Goal: Task Accomplishment & Management: Manage account settings

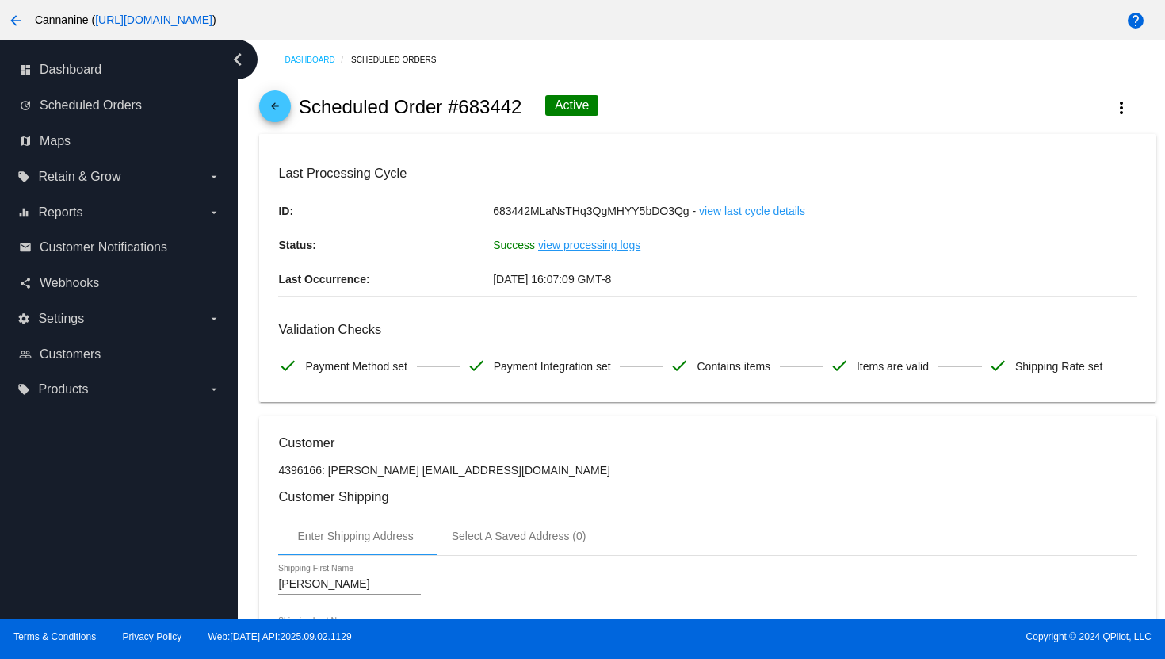
click at [277, 112] on mat-icon "arrow_back" at bounding box center [275, 110] width 19 height 19
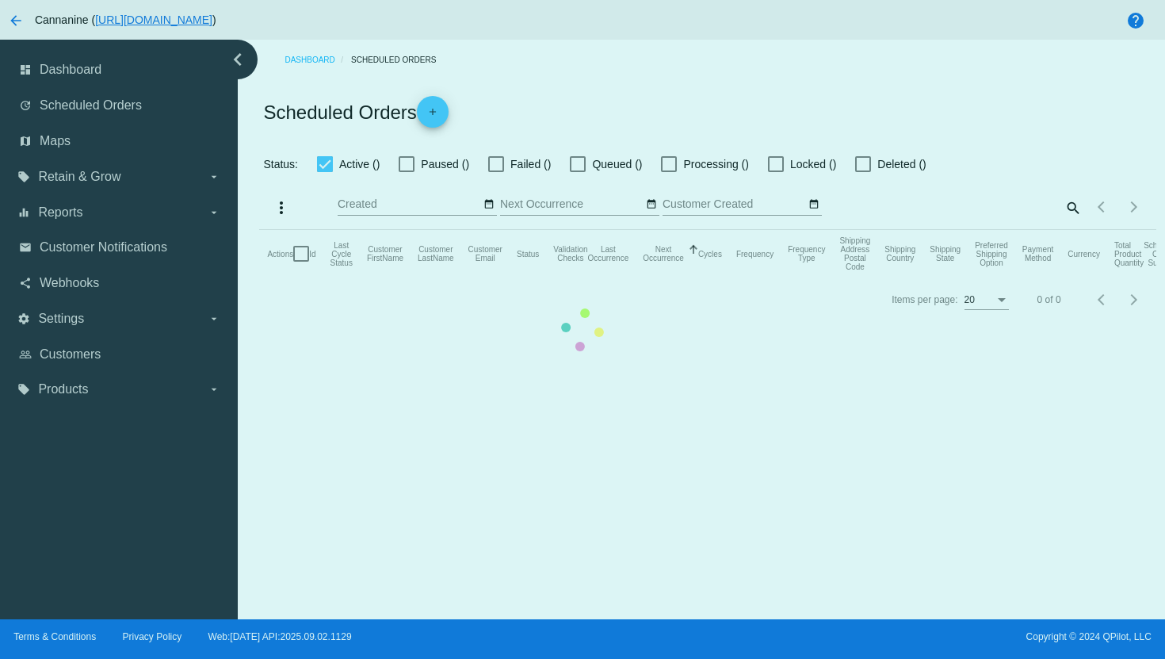
checkbox input "true"
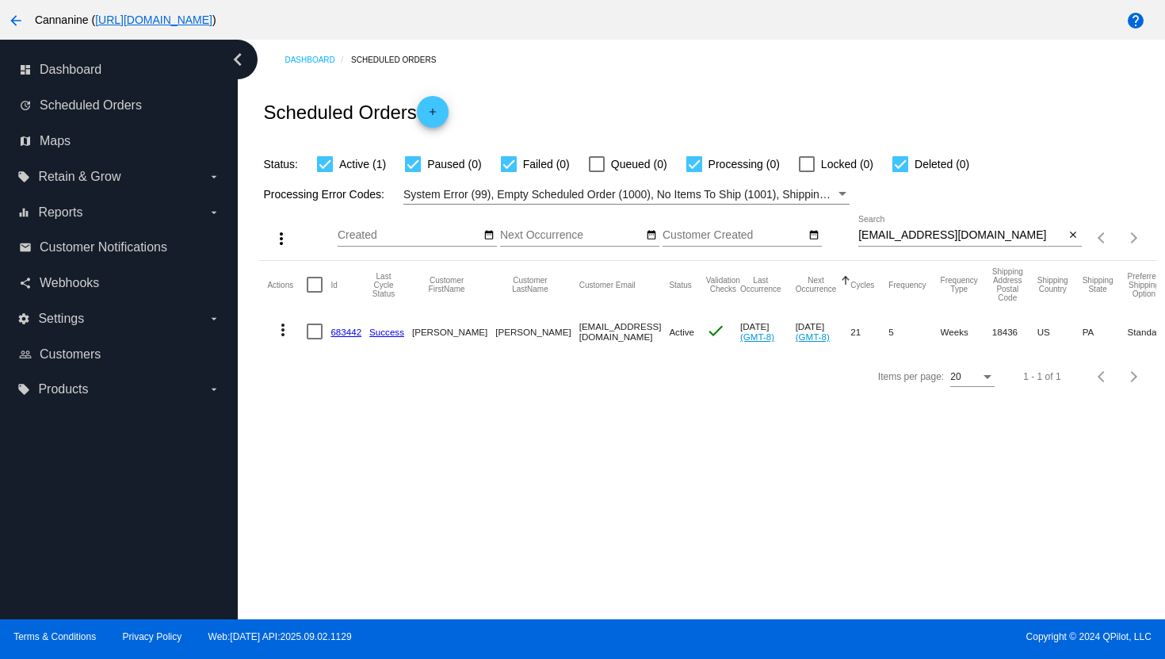
click at [908, 234] on input "[EMAIL_ADDRESS][DOMAIN_NAME]" at bounding box center [962, 235] width 207 height 13
paste input "[EMAIL_ADDRESS][DOMAIN_NAME]"
type input "[EMAIL_ADDRESS][DOMAIN_NAME]"
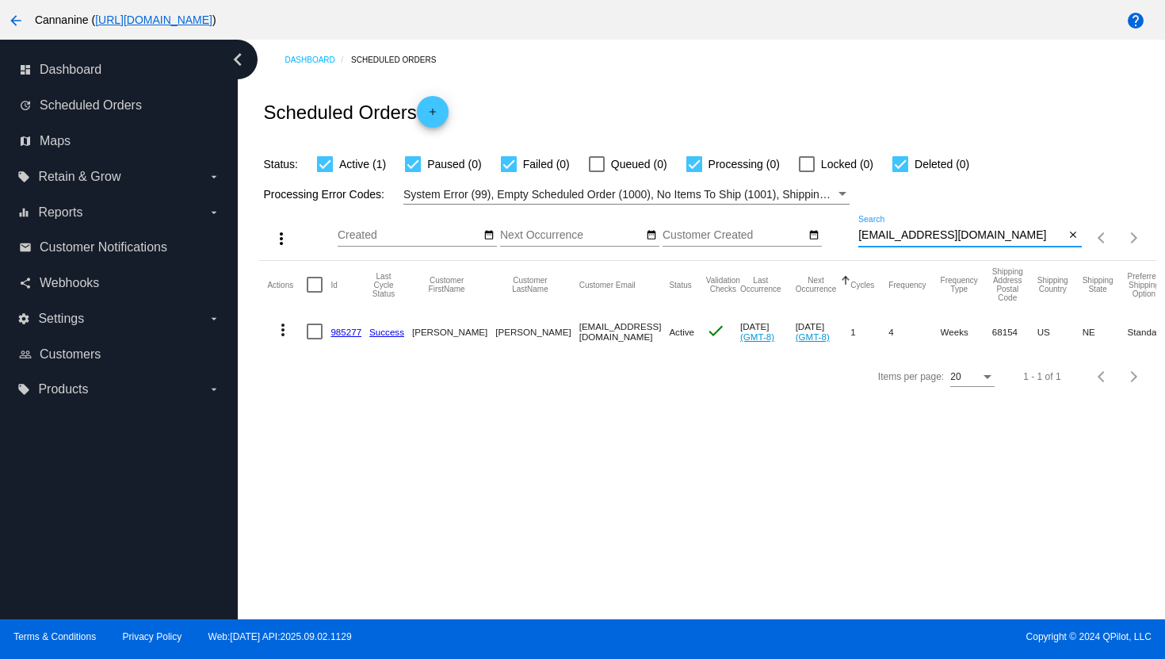
click at [276, 333] on mat-icon "more_vert" at bounding box center [282, 329] width 19 height 19
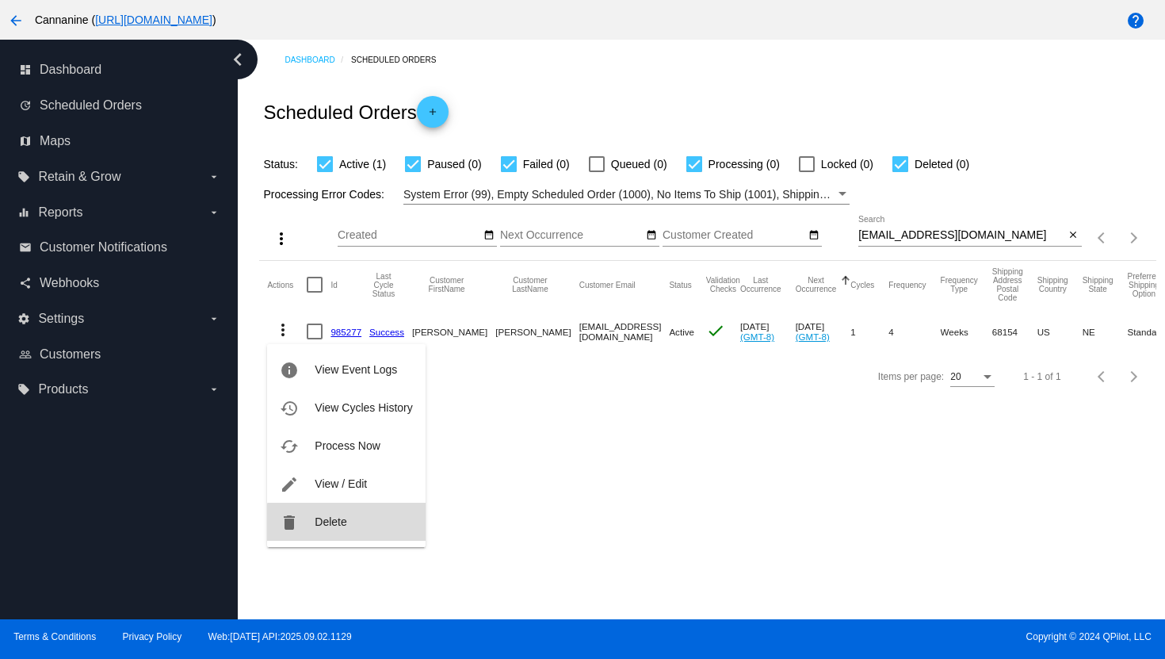
click at [361, 529] on button "delete Delete" at bounding box center [346, 522] width 158 height 38
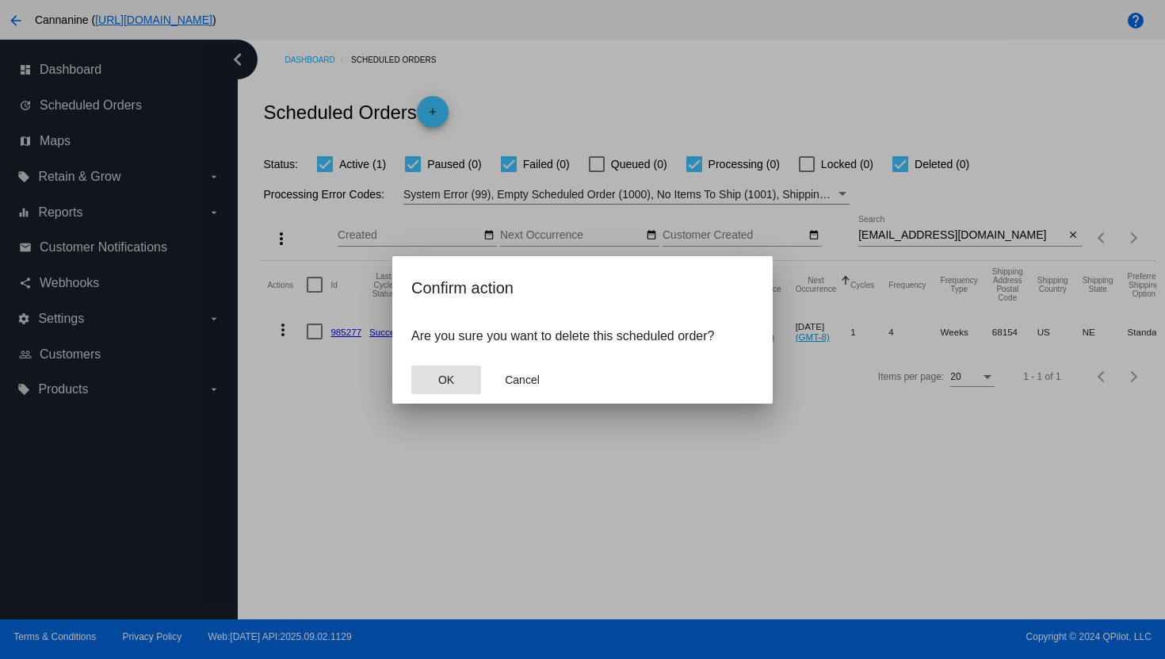
click at [436, 386] on button "OK" at bounding box center [446, 379] width 70 height 29
